Goal: Information Seeking & Learning: Learn about a topic

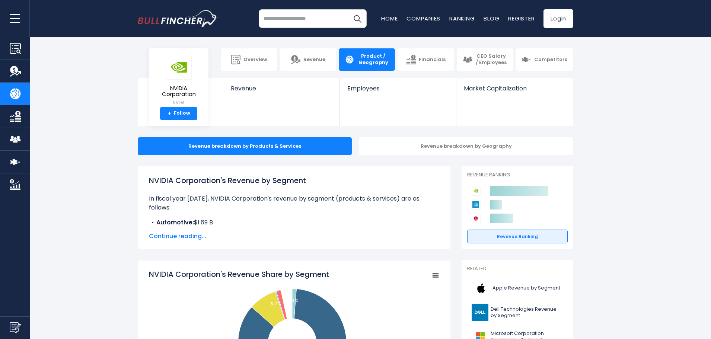
scroll to position [74, 0]
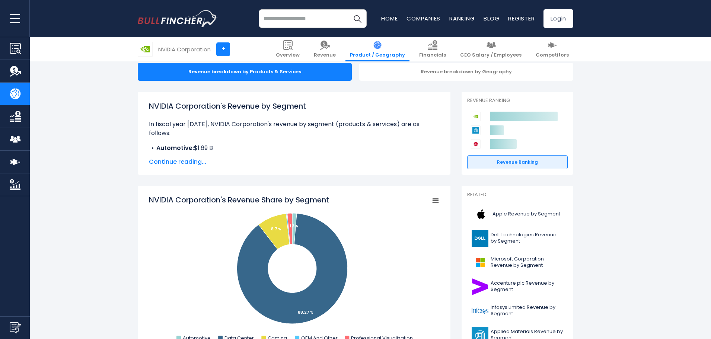
click at [159, 164] on span "Continue reading..." at bounding box center [294, 161] width 290 height 9
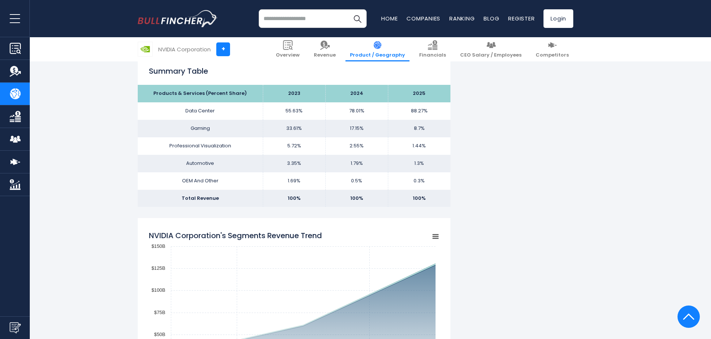
scroll to position [558, 0]
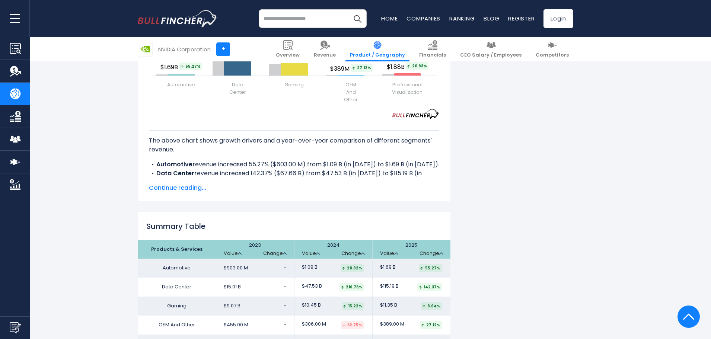
scroll to position [967, 0]
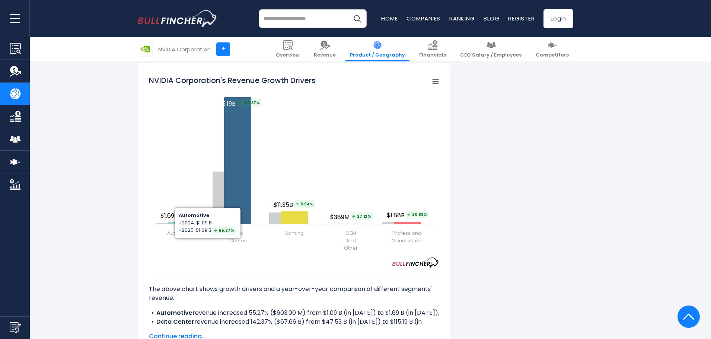
click at [59, 212] on div "NVIDIA Corporation's Revenue by Segment In fiscal year 2025, NVIDIA Corporation…" at bounding box center [355, 26] width 711 height 1655
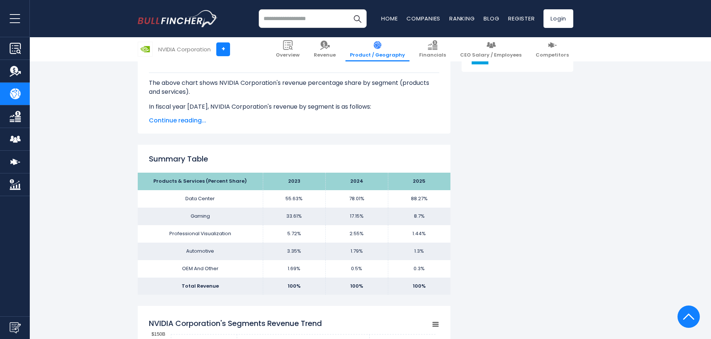
scroll to position [446, 0]
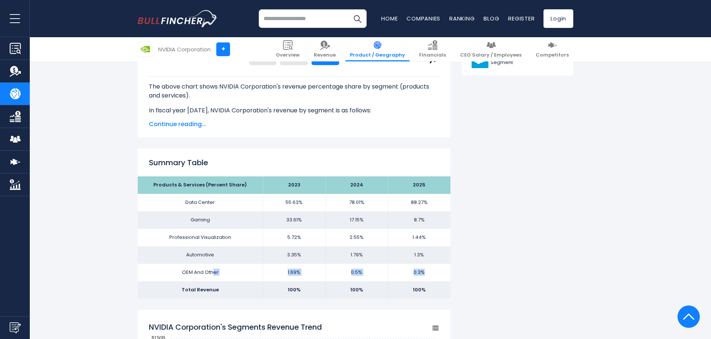
drag, startPoint x: 260, startPoint y: 274, endPoint x: 425, endPoint y: 273, distance: 164.8
click at [425, 273] on tr "OEM And Other 1.69% 0.5% 0.3%" at bounding box center [294, 272] width 313 height 17
click at [425, 273] on td "0.3%" at bounding box center [419, 272] width 63 height 17
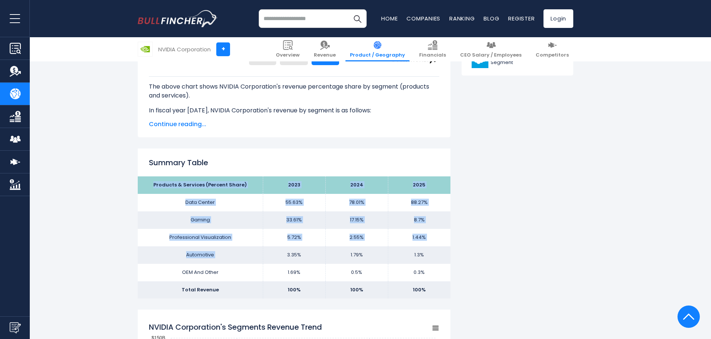
drag, startPoint x: 266, startPoint y: 257, endPoint x: 463, endPoint y: 257, distance: 196.8
drag, startPoint x: 286, startPoint y: 234, endPoint x: 455, endPoint y: 238, distance: 169.0
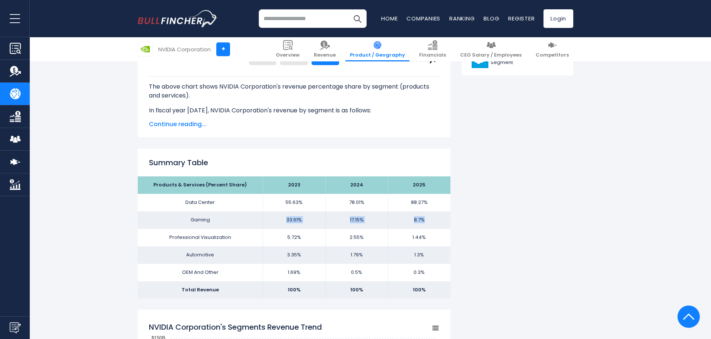
drag, startPoint x: 284, startPoint y: 221, endPoint x: 432, endPoint y: 224, distance: 148.5
click at [432, 224] on tr "Gaming 33.61% 17.15% 8.7%" at bounding box center [294, 219] width 313 height 17
click at [432, 224] on td "8.7%" at bounding box center [419, 219] width 63 height 17
drag, startPoint x: 289, startPoint y: 203, endPoint x: 500, endPoint y: 204, distance: 211.3
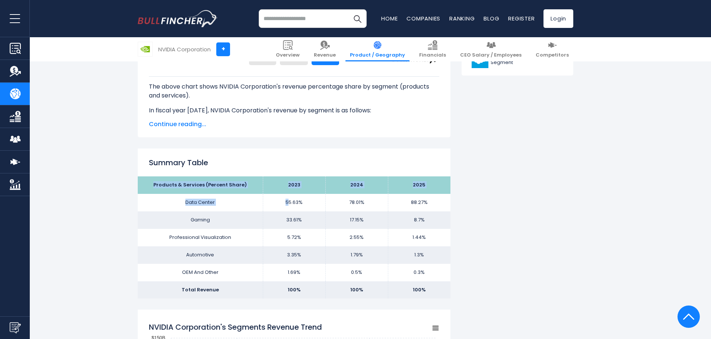
click at [440, 208] on td "88.27%" at bounding box center [419, 202] width 63 height 17
drag, startPoint x: 282, startPoint y: 199, endPoint x: 434, endPoint y: 202, distance: 152.2
click at [434, 202] on tr "Data Center 55.63% 78.01% 88.27%" at bounding box center [294, 202] width 313 height 17
click at [434, 202] on td "88.27%" at bounding box center [419, 202] width 63 height 17
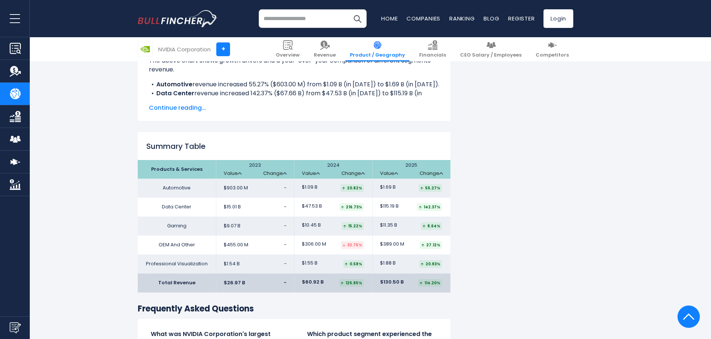
scroll to position [1265, 0]
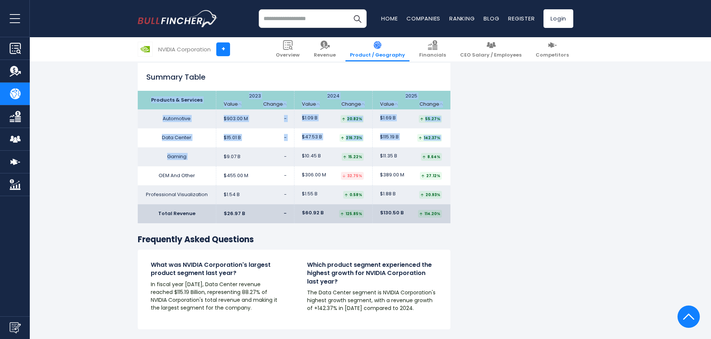
drag, startPoint x: 224, startPoint y: 158, endPoint x: 453, endPoint y: 157, distance: 228.8
click at [446, 158] on td "$11.35 B 8.64%" at bounding box center [411, 156] width 78 height 19
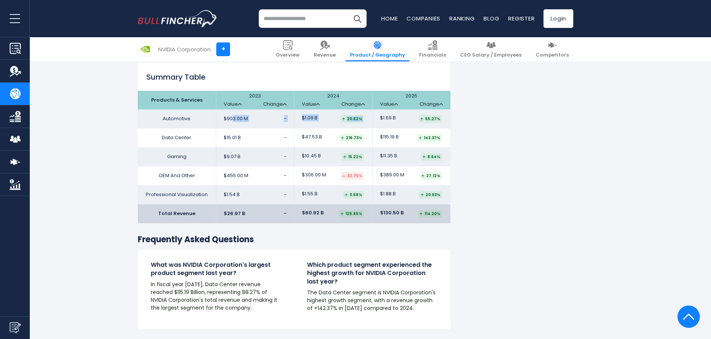
drag, startPoint x: 232, startPoint y: 116, endPoint x: 450, endPoint y: 120, distance: 218.1
click at [450, 120] on tr "Automotive $903.00 M - $1.09 B $1.69 B" at bounding box center [294, 118] width 313 height 19
click at [444, 121] on td "$1.69 B 55.27%" at bounding box center [411, 118] width 78 height 19
drag, startPoint x: 222, startPoint y: 137, endPoint x: 446, endPoint y: 136, distance: 224.0
click at [446, 136] on tr "Data Center $15.01 B - $47.53 B $115.19 B" at bounding box center [294, 137] width 313 height 19
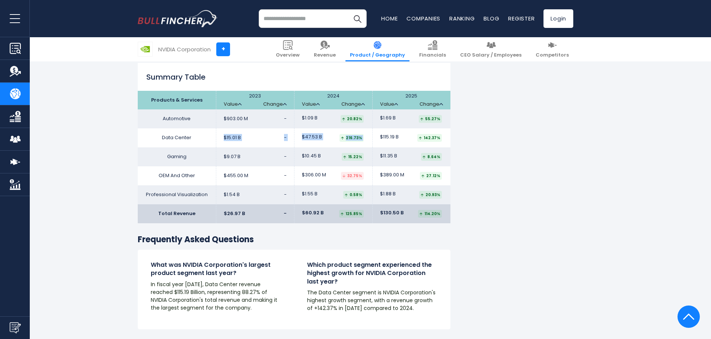
click at [446, 136] on td "$115.19 B 142.37%" at bounding box center [411, 137] width 78 height 19
drag, startPoint x: 386, startPoint y: 154, endPoint x: 443, endPoint y: 154, distance: 57.3
click at [443, 154] on td "$11.35 B 8.64%" at bounding box center [411, 156] width 78 height 19
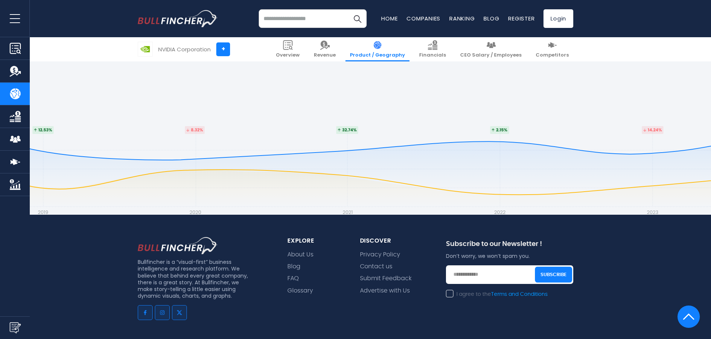
scroll to position [1592, 0]
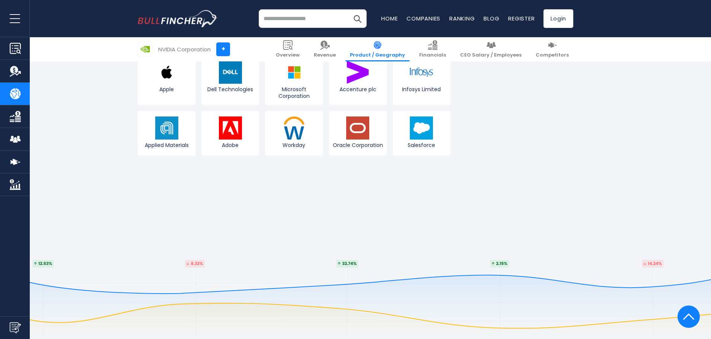
click at [25, 116] on link "Financials" at bounding box center [15, 116] width 30 height 22
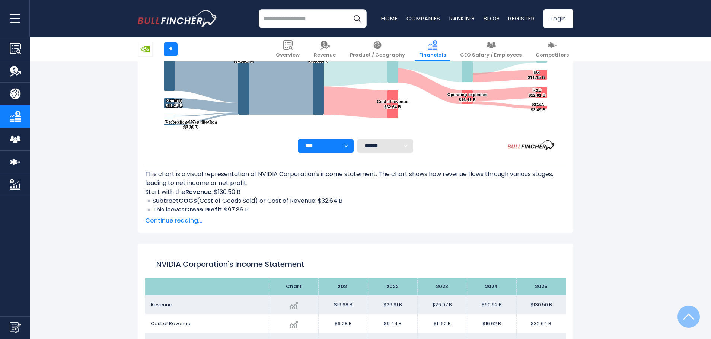
scroll to position [403, 0]
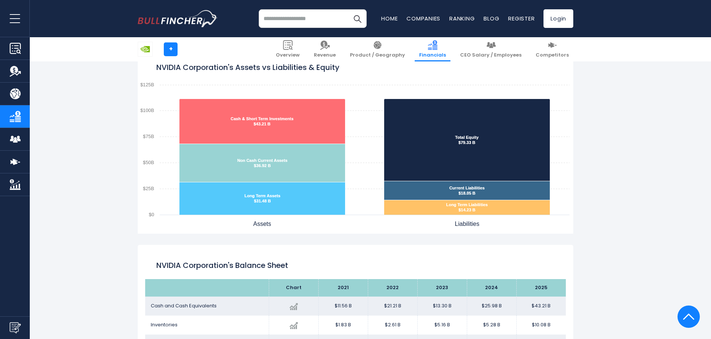
scroll to position [626, 0]
